Goal: Information Seeking & Learning: Learn about a topic

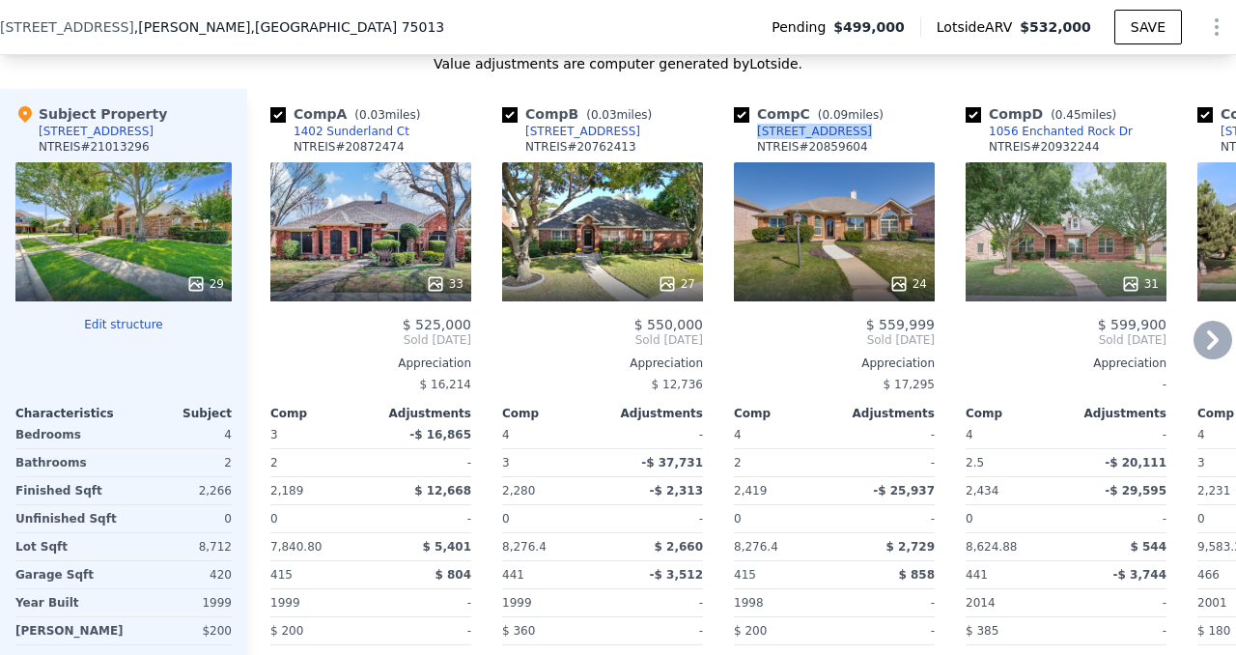
scroll to position [2396, 0]
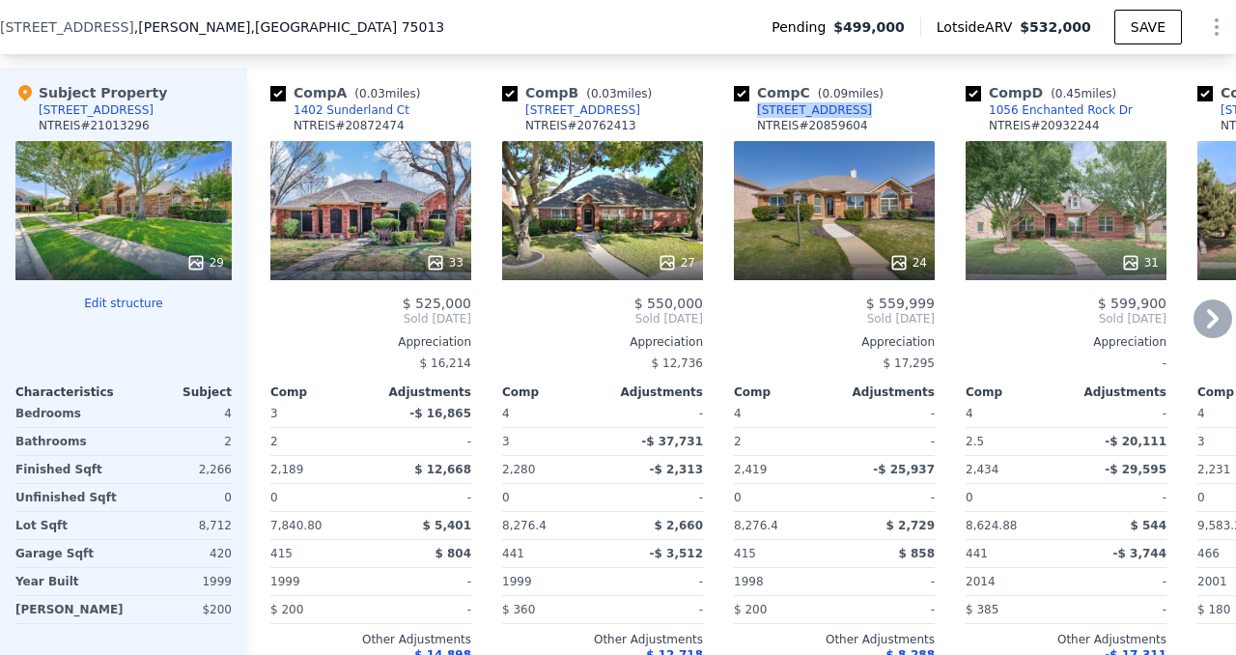
click at [1212, 309] on icon at bounding box center [1214, 318] width 12 height 19
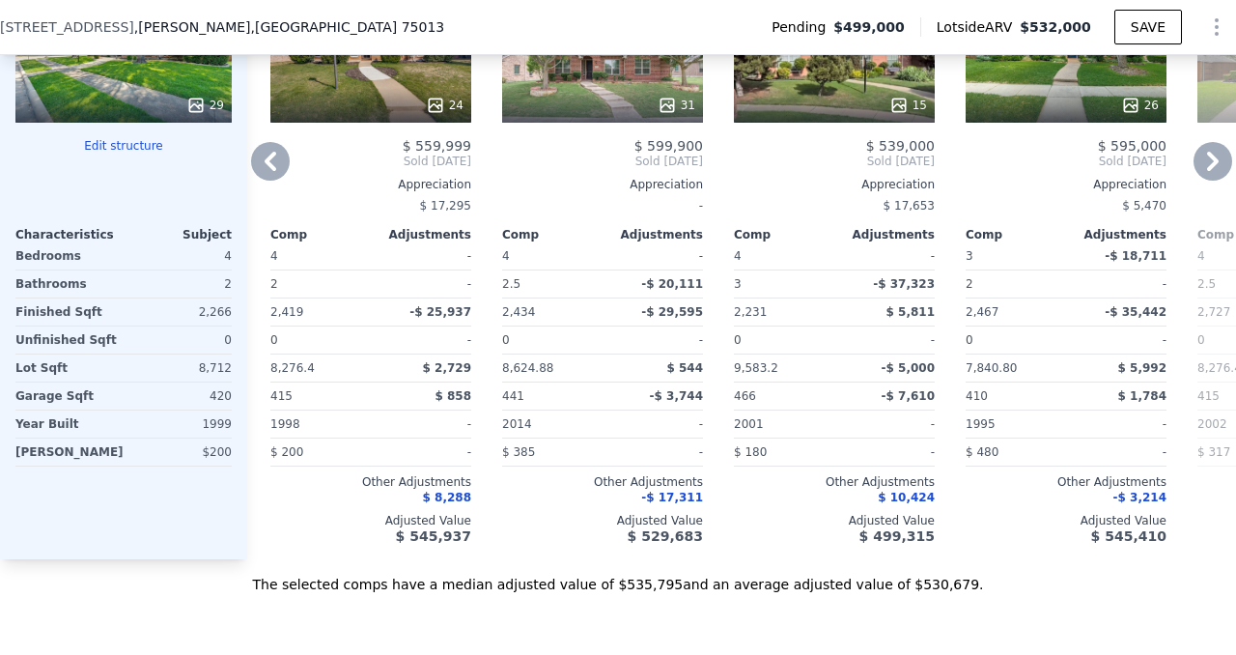
scroll to position [2560, 0]
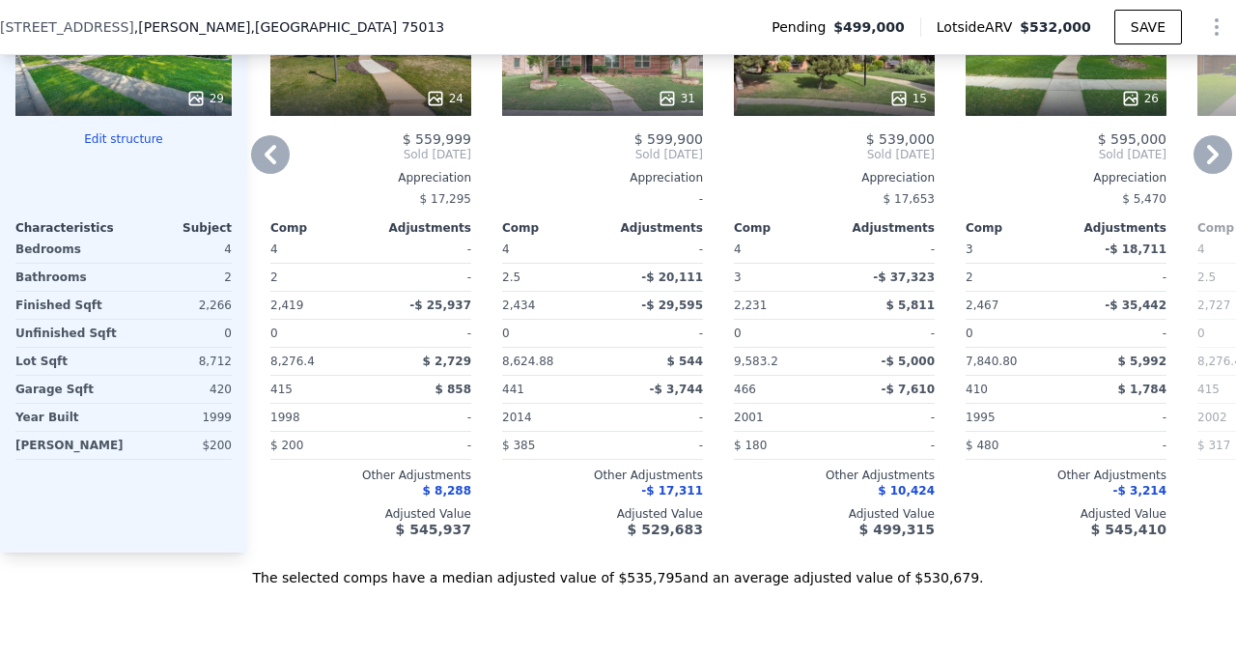
click at [1203, 140] on icon at bounding box center [1213, 154] width 39 height 39
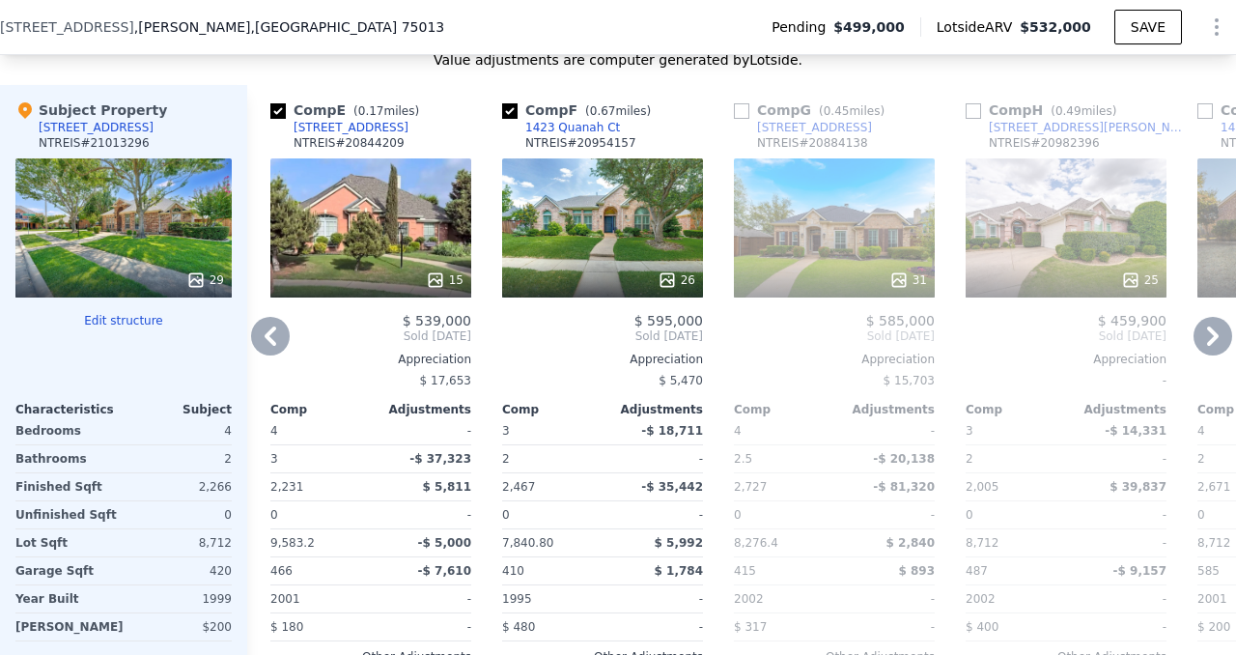
scroll to position [2394, 0]
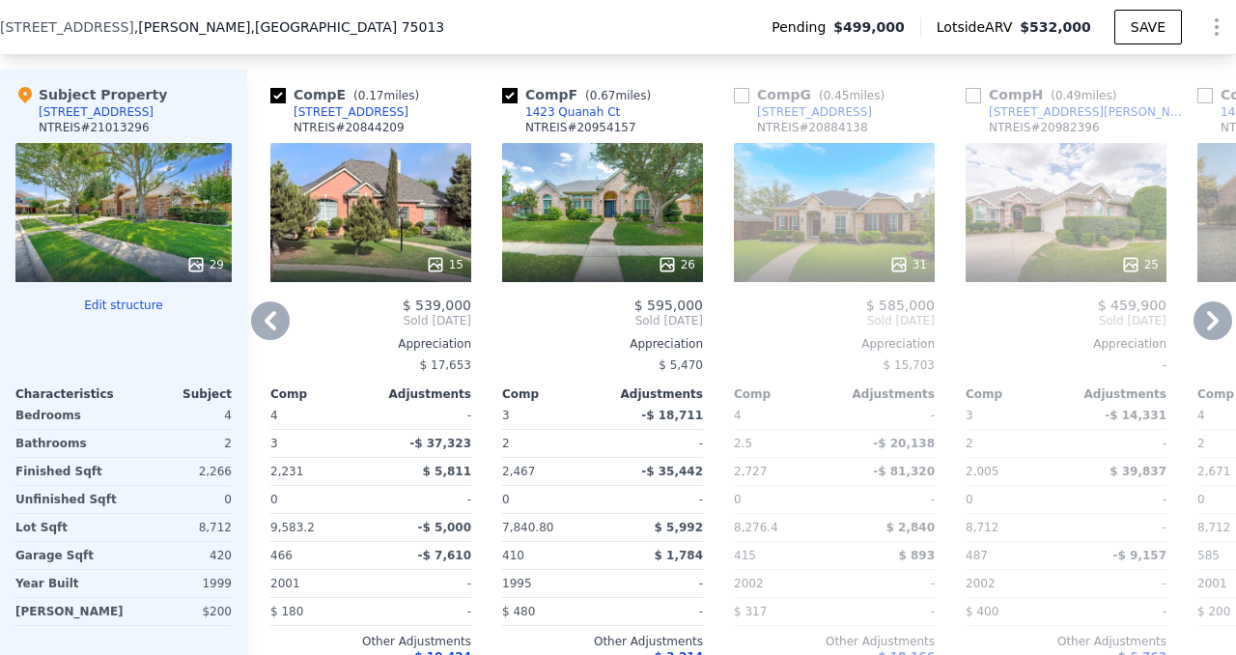
click at [1225, 301] on icon at bounding box center [1213, 320] width 39 height 39
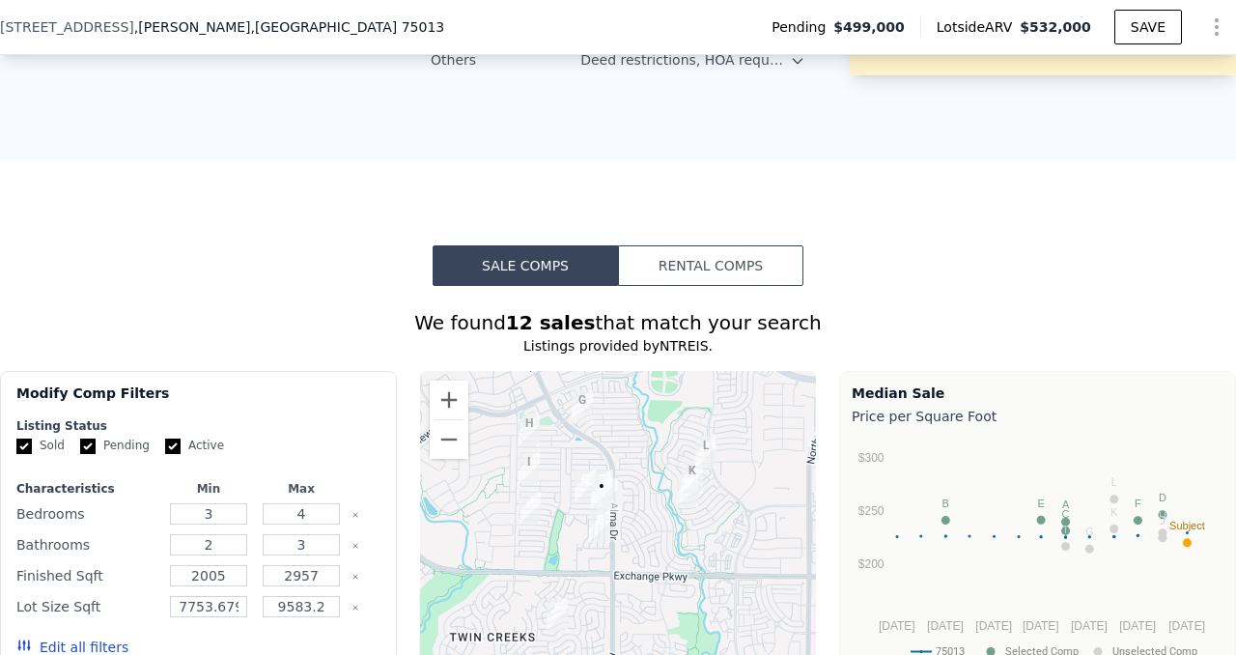
scroll to position [1415, 0]
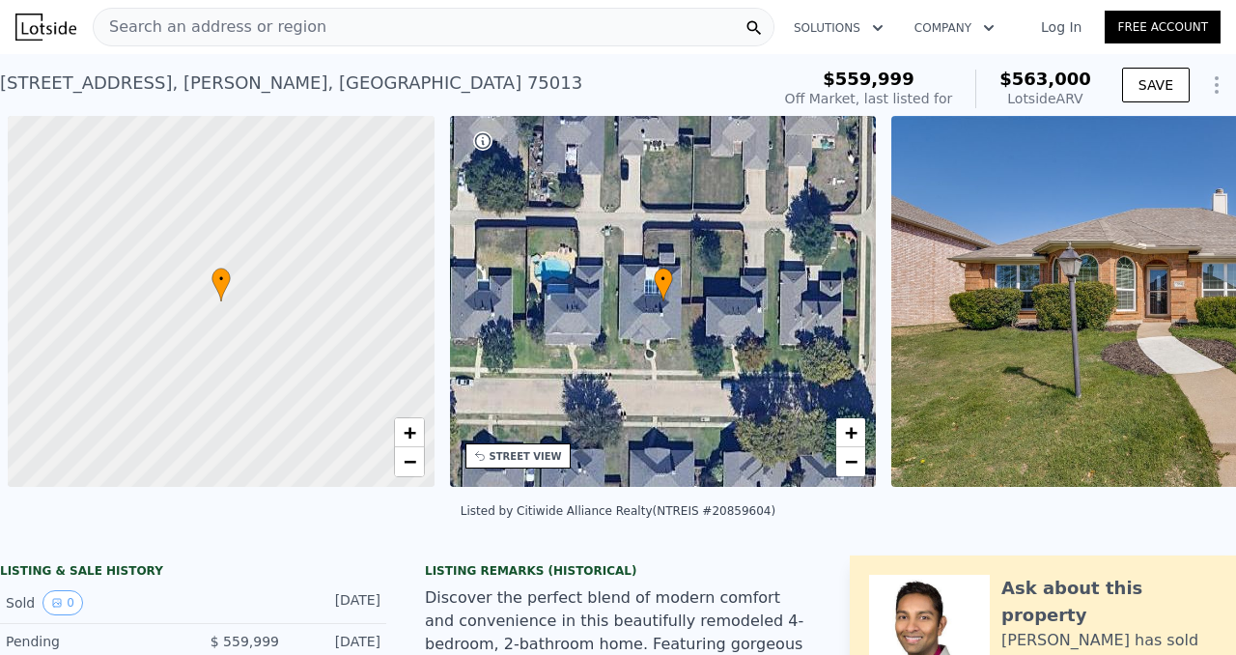
scroll to position [0, 8]
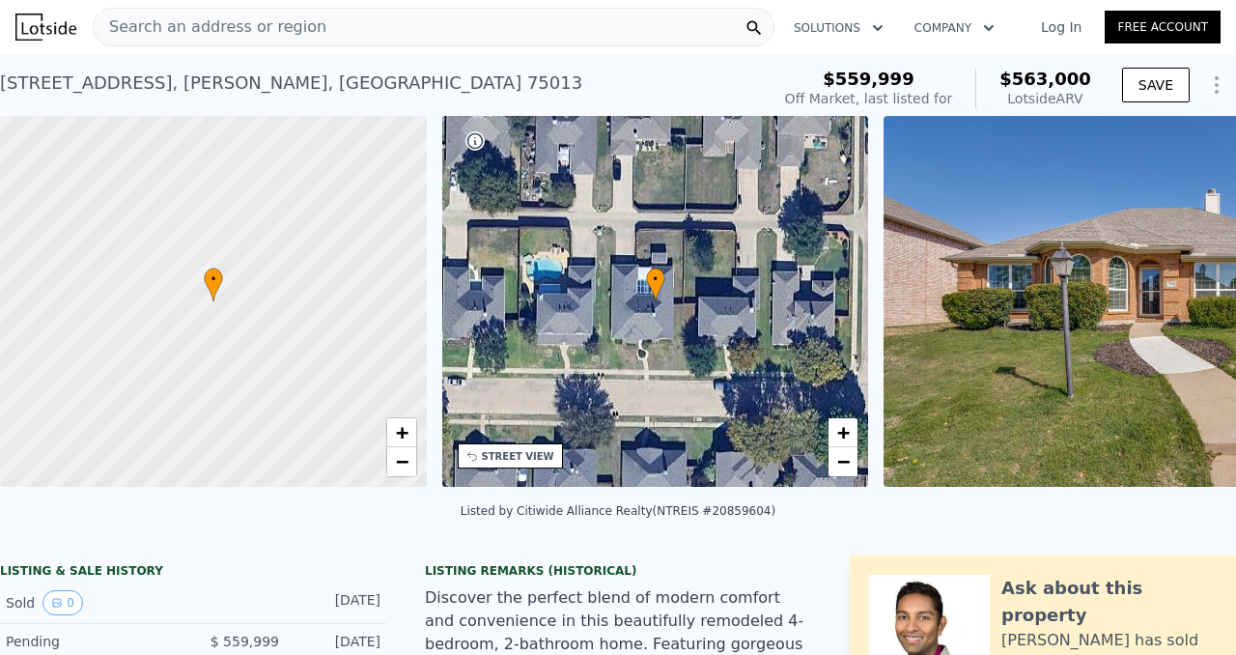
click at [1118, 349] on img at bounding box center [1162, 301] width 556 height 371
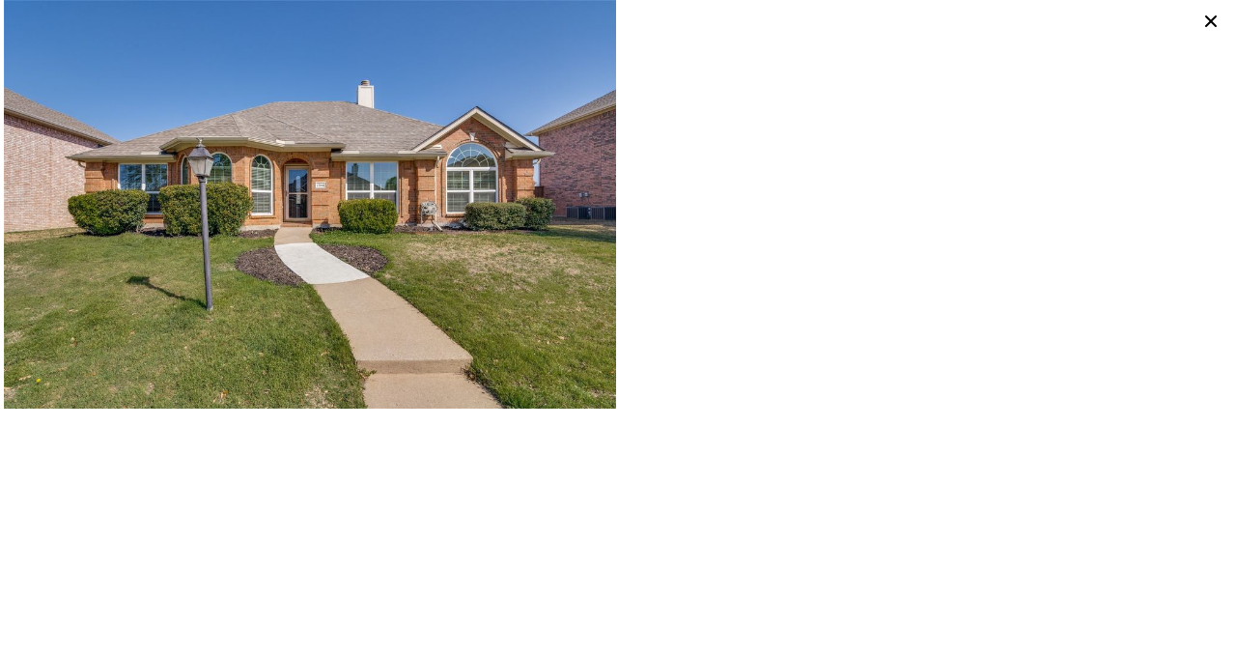
click at [652, 317] on div at bounding box center [925, 204] width 614 height 409
click at [1220, 22] on icon at bounding box center [1211, 21] width 27 height 27
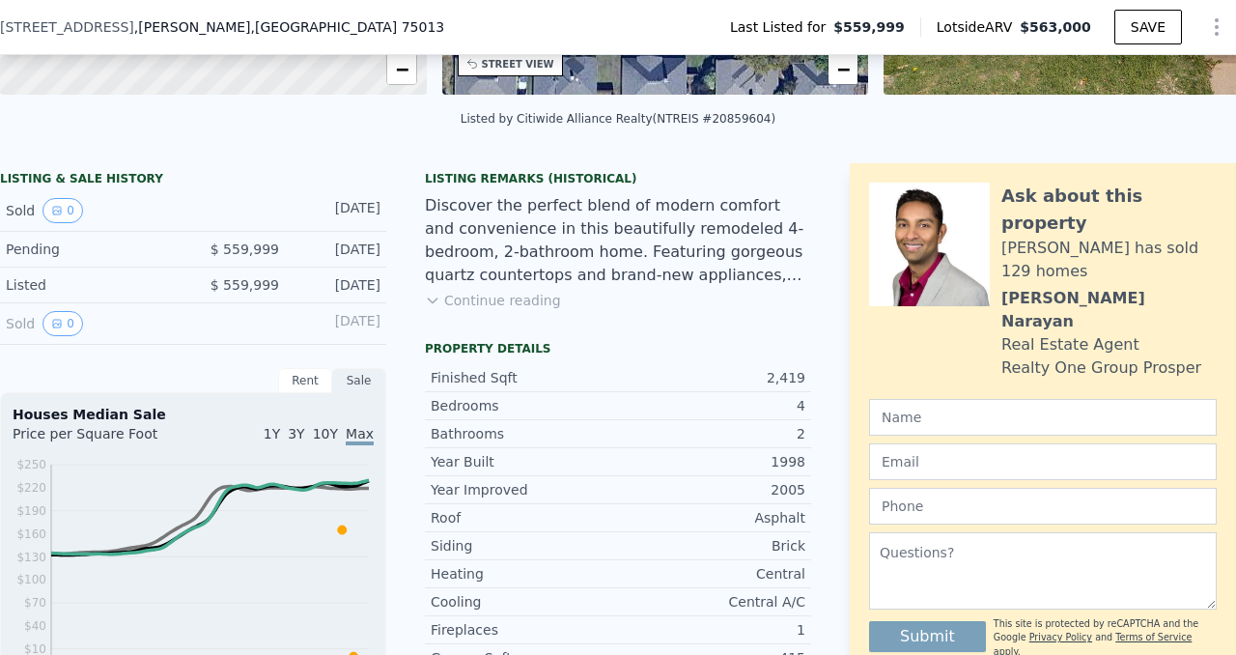
scroll to position [379, 0]
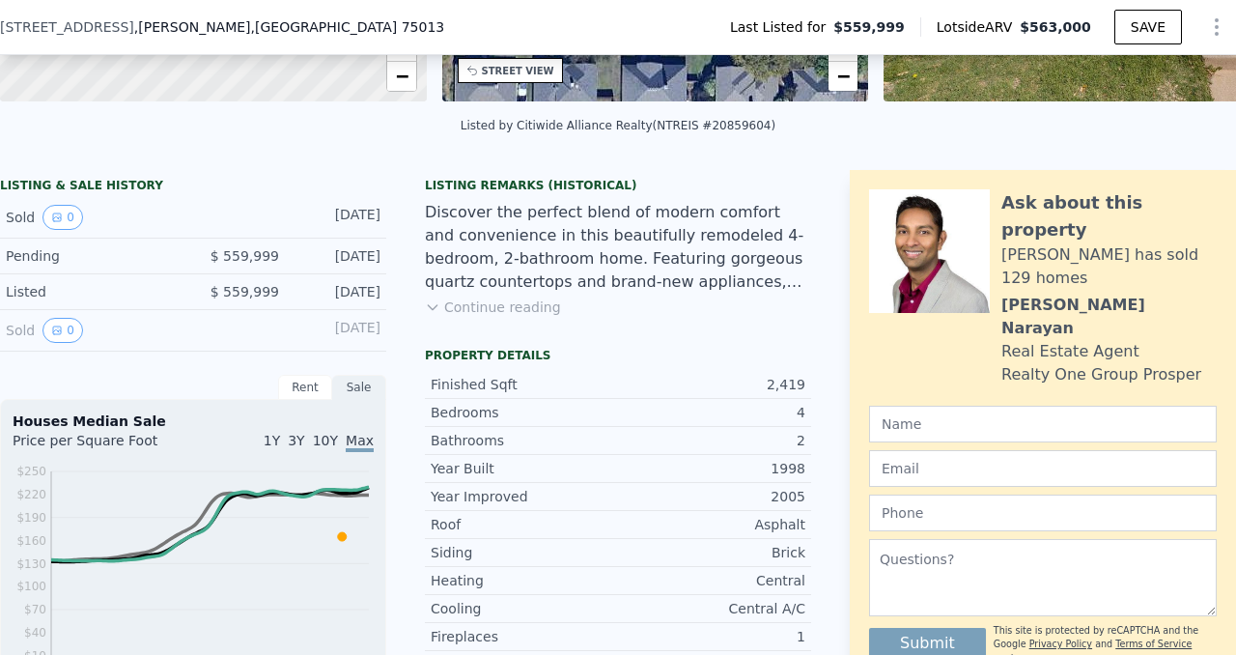
click at [491, 314] on button "Continue reading" at bounding box center [493, 307] width 136 height 19
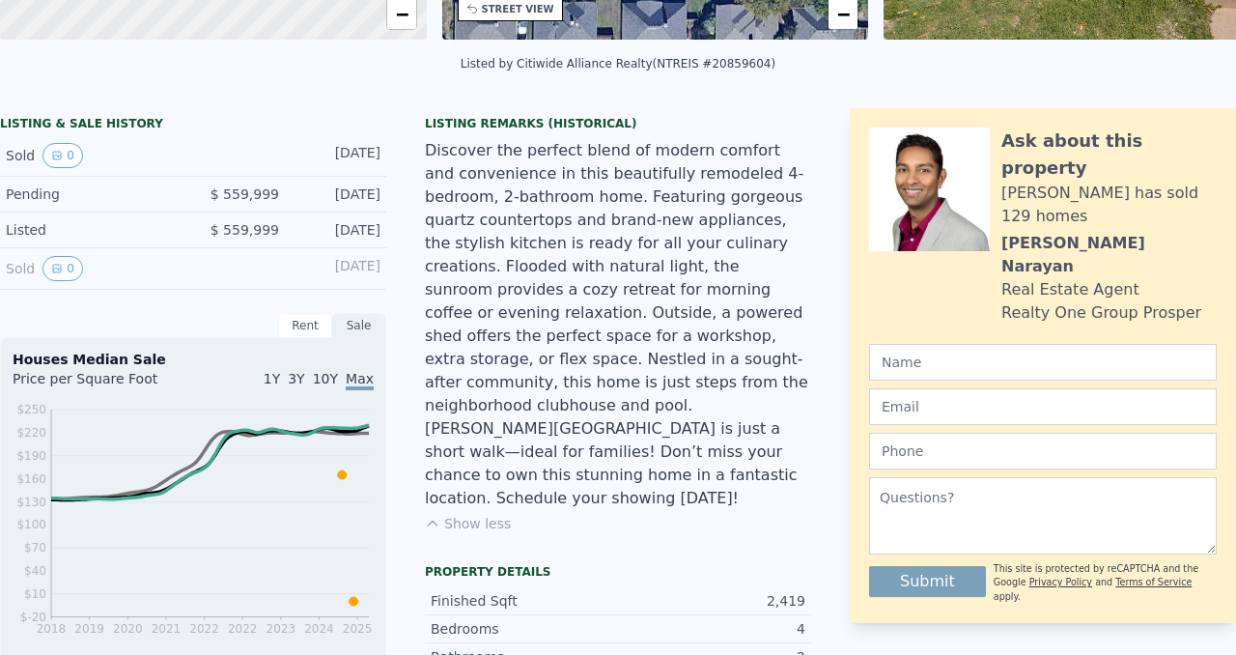
scroll to position [0, 0]
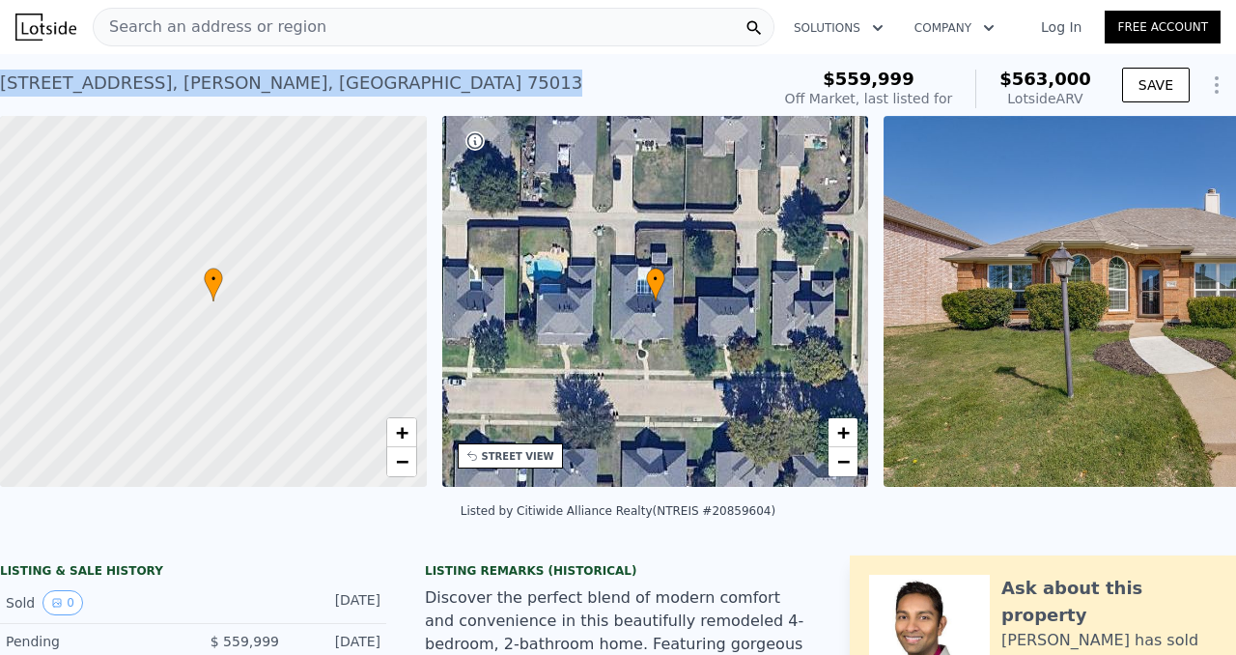
drag, startPoint x: 288, startPoint y: 82, endPoint x: 0, endPoint y: 70, distance: 288.1
click at [0, 70] on div "[STREET_ADDRESS] No sales on record (~ARV $563k )" at bounding box center [381, 89] width 762 height 54
